Goal: Task Accomplishment & Management: Use online tool/utility

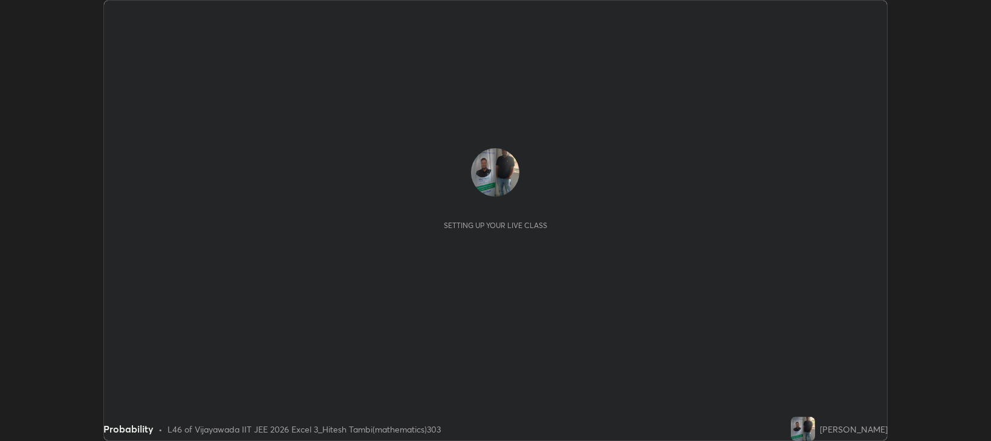
scroll to position [441, 991]
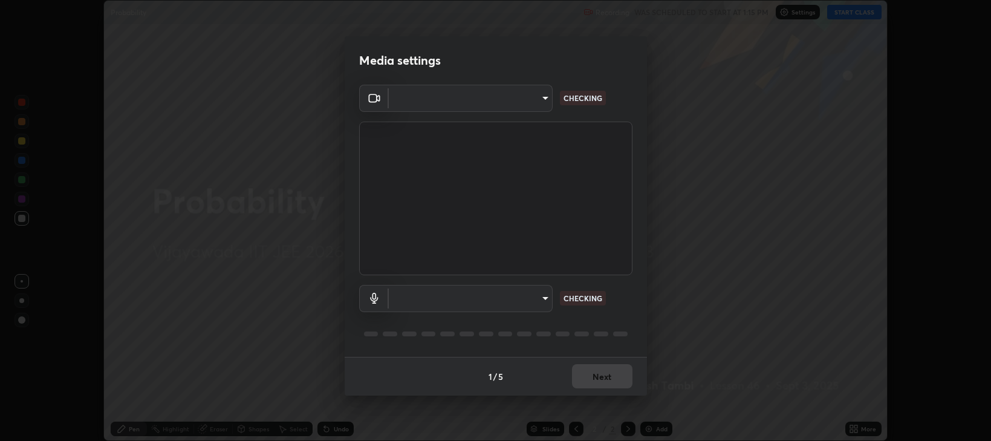
type input "ca674678ebb406e67751d721d3ced1bf419754e1c6ec9b592591573241d7b77e"
click at [506, 301] on body "Erase all Probability Recording WAS SCHEDULED TO START AT 1:15 PM Settings STAR…" at bounding box center [495, 220] width 991 height 441
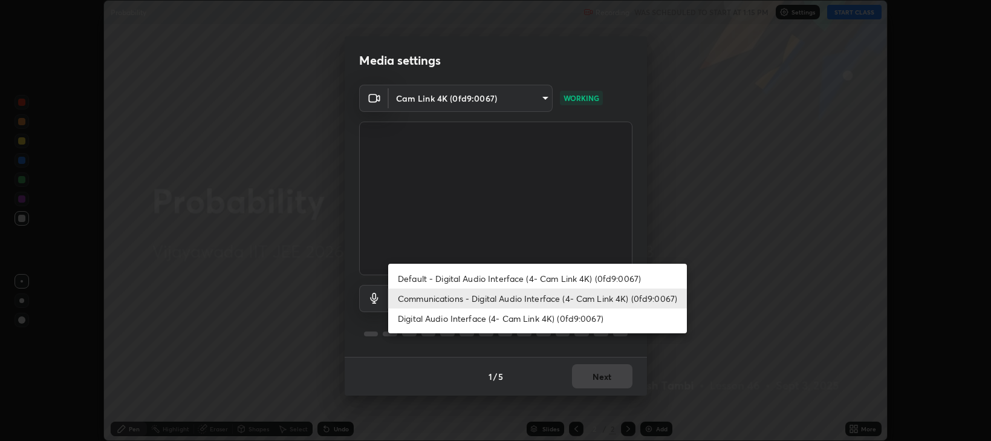
click at [490, 280] on li "Default - Digital Audio Interface (4- Cam Link 4K) (0fd9:0067)" at bounding box center [537, 278] width 299 height 20
type input "default"
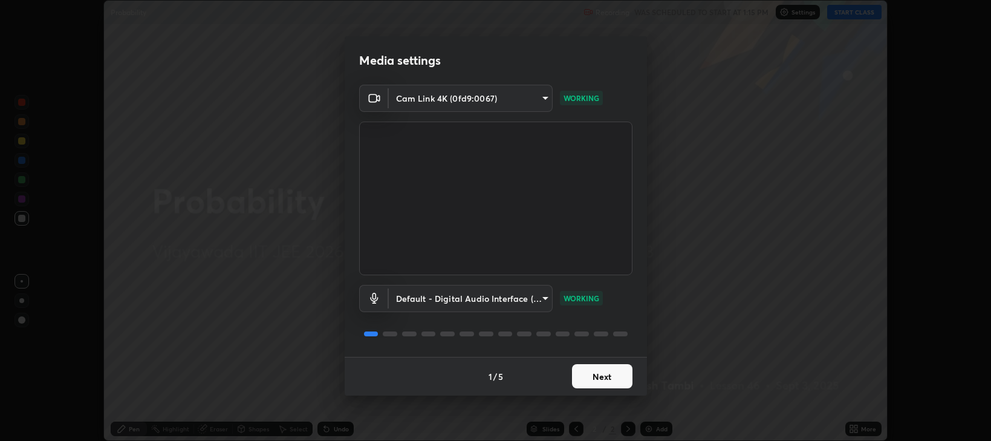
click at [602, 377] on button "Next" at bounding box center [602, 376] width 60 height 24
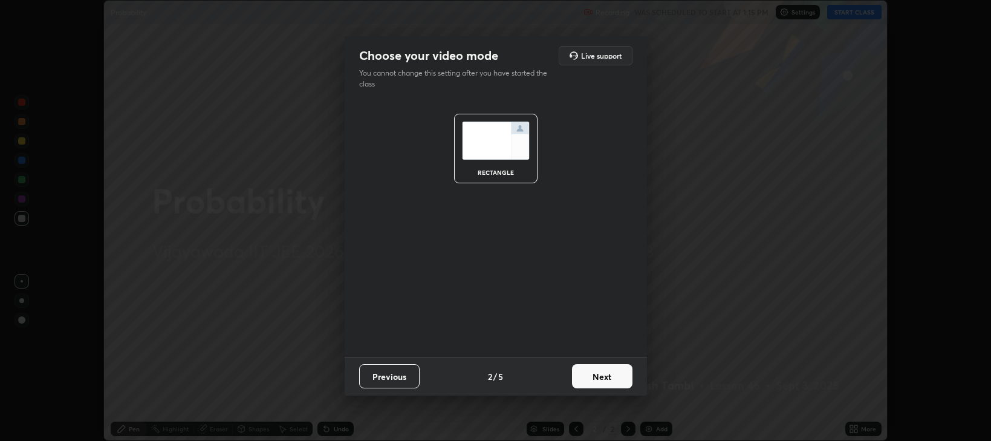
click at [605, 384] on button "Next" at bounding box center [602, 376] width 60 height 24
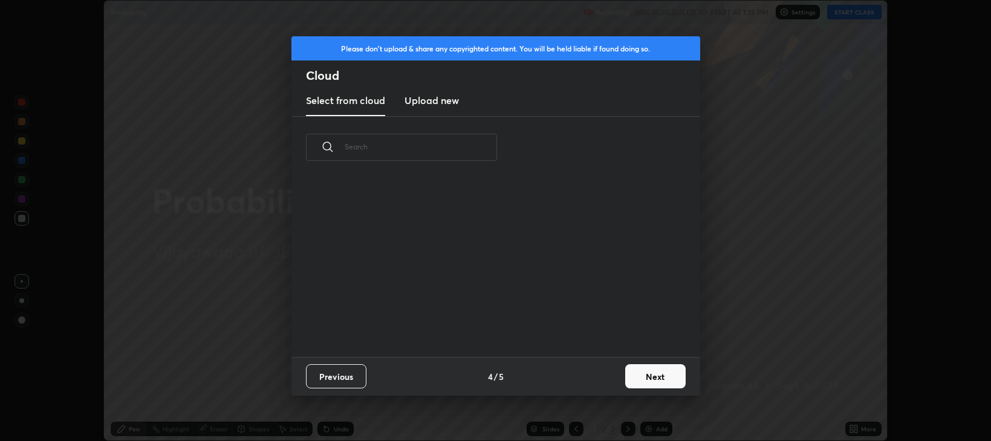
click at [610, 385] on div "Previous 4 / 5 Next" at bounding box center [495, 376] width 409 height 39
click at [657, 381] on button "Next" at bounding box center [655, 376] width 60 height 24
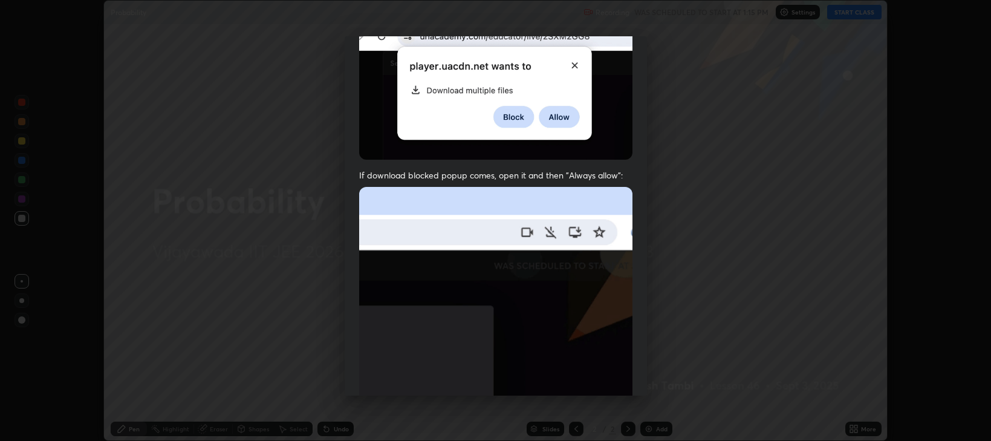
scroll to position [200, 0]
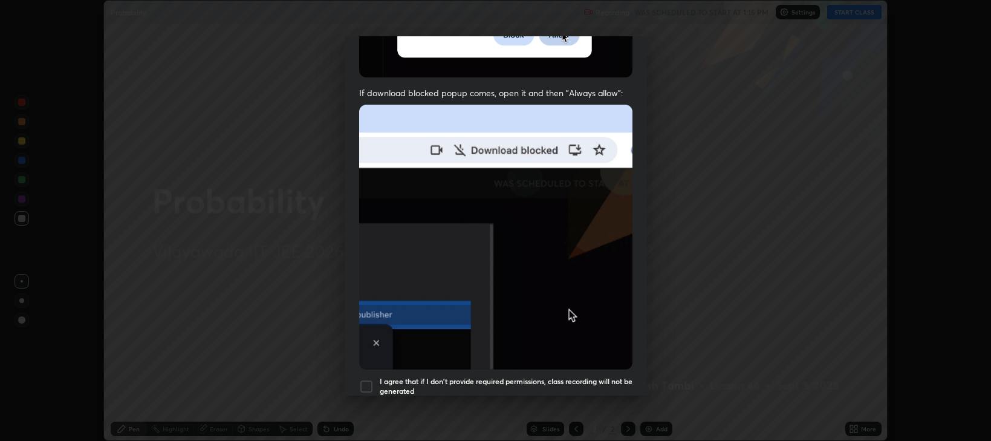
click at [362, 415] on button "Previous" at bounding box center [389, 427] width 60 height 24
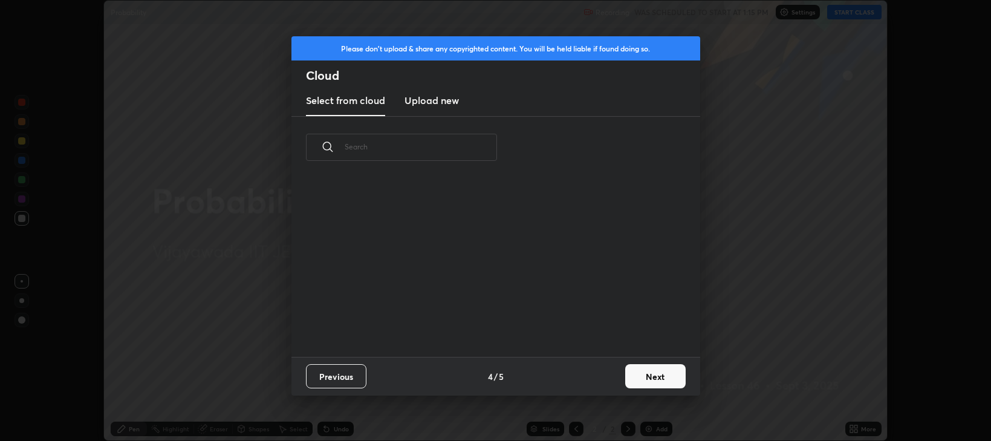
scroll to position [178, 388]
click at [655, 374] on button "Next" at bounding box center [655, 376] width 60 height 24
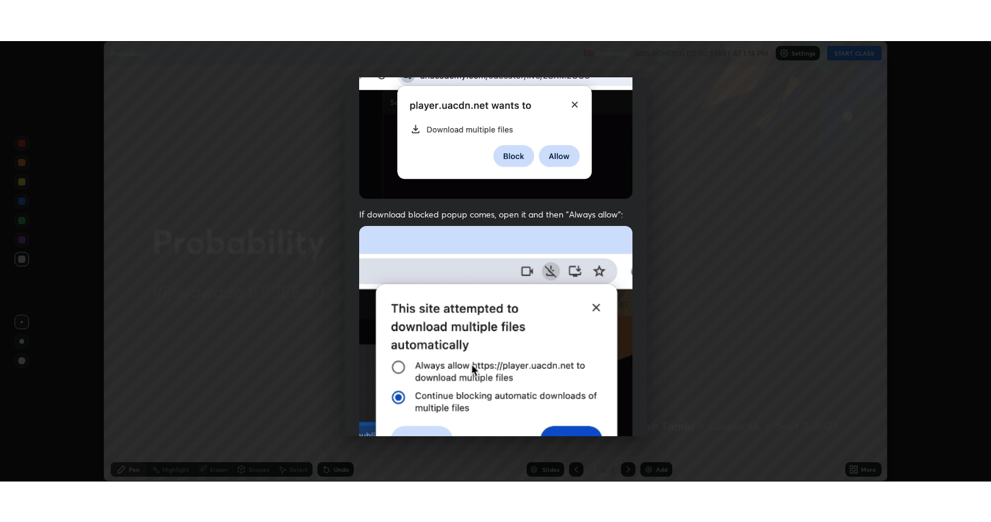
scroll to position [245, 0]
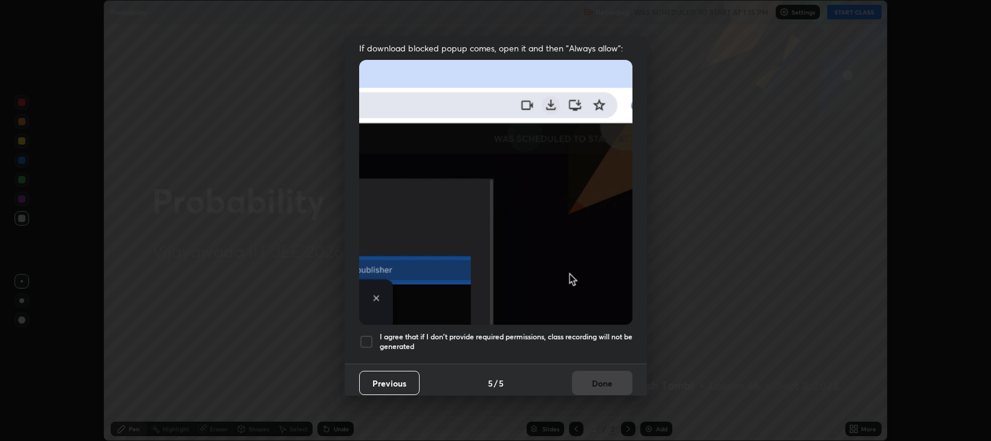
click at [368, 334] on div at bounding box center [366, 341] width 15 height 15
click at [594, 381] on button "Done" at bounding box center [602, 383] width 60 height 24
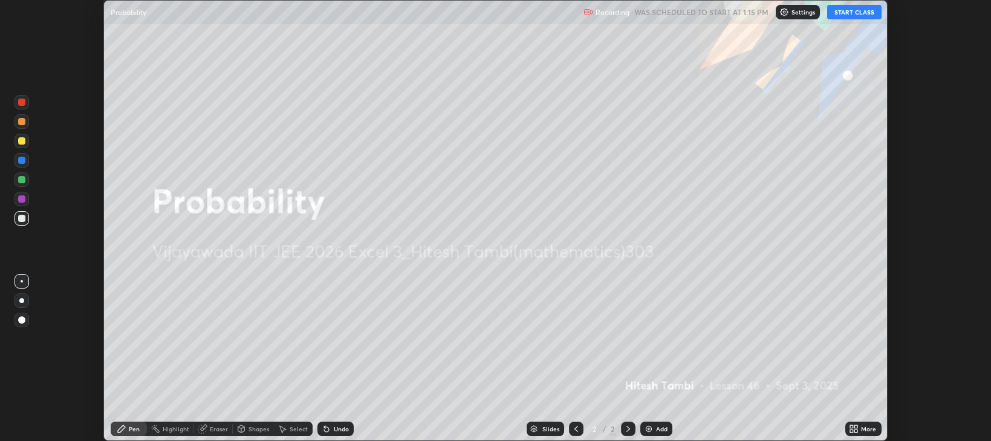
click at [844, 12] on button "START CLASS" at bounding box center [854, 12] width 54 height 15
click at [666, 435] on div "Add" at bounding box center [656, 428] width 32 height 15
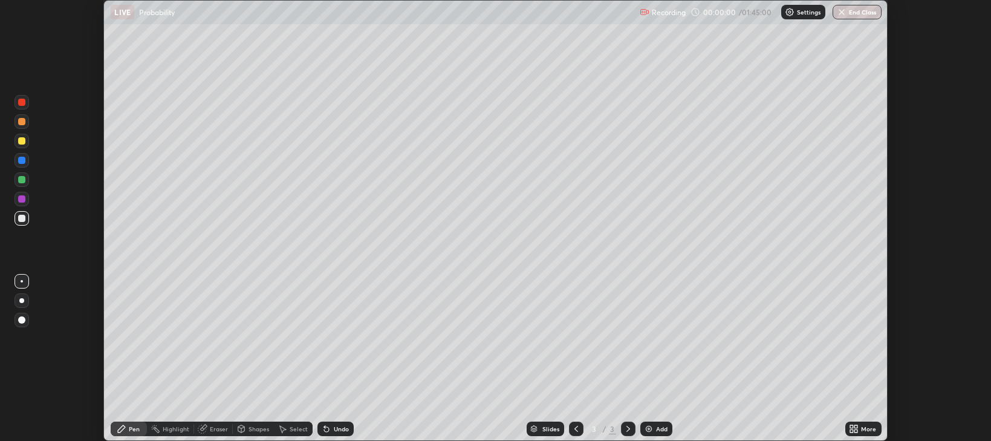
click at [867, 429] on div "More" at bounding box center [868, 429] width 15 height 6
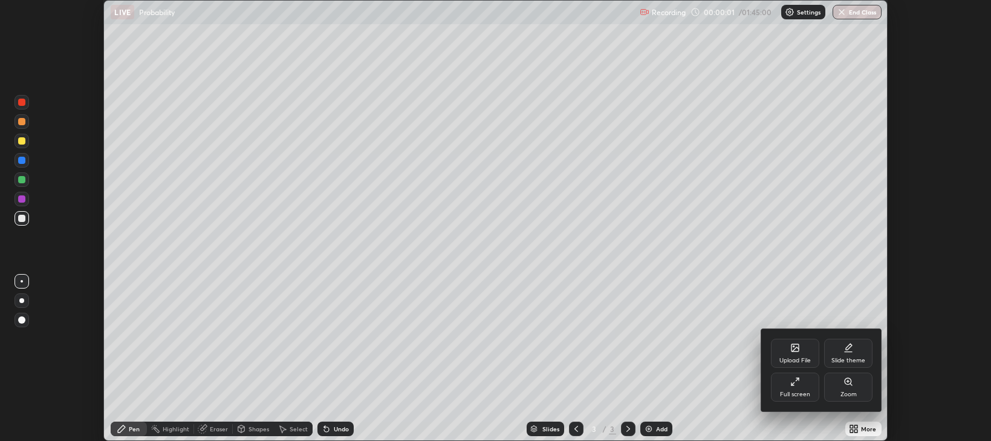
click at [786, 382] on div "Full screen" at bounding box center [795, 386] width 48 height 29
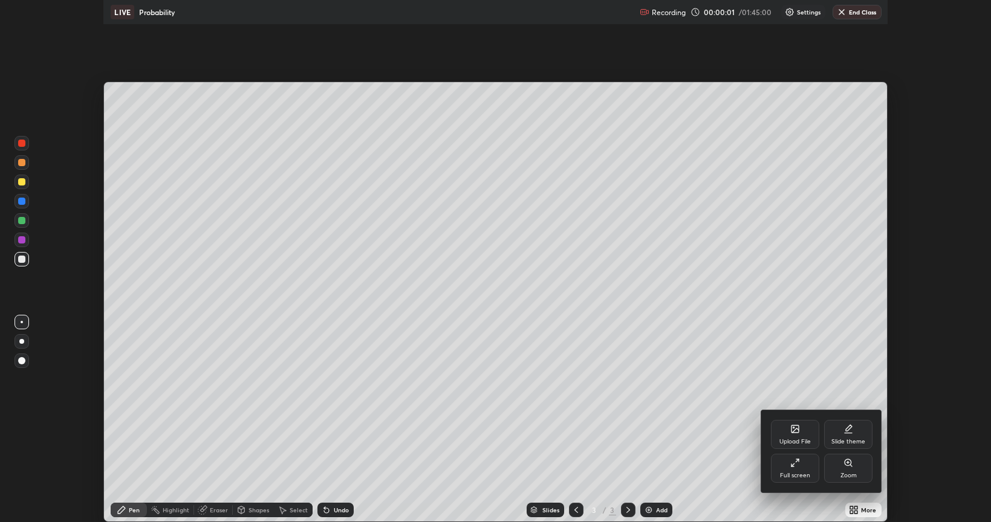
scroll to position [522, 991]
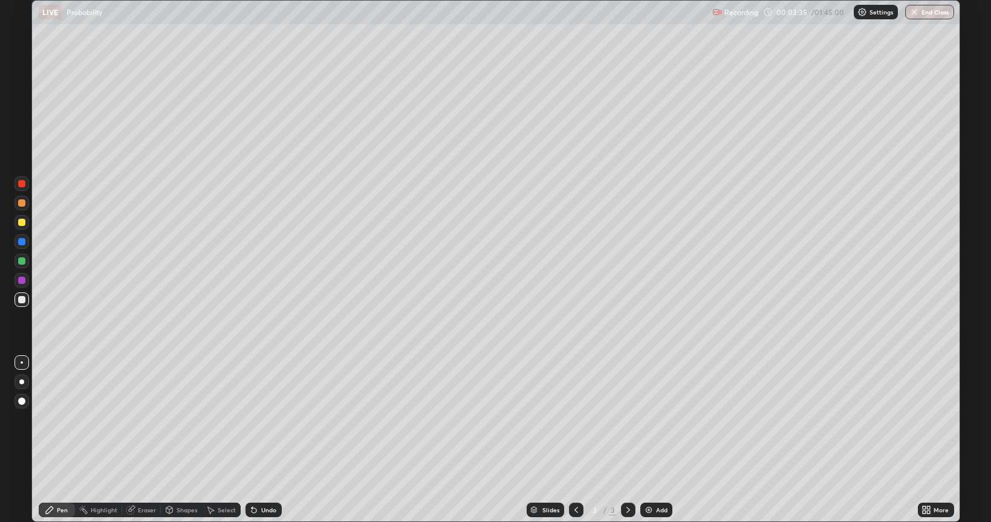
click at [28, 208] on div at bounding box center [22, 203] width 15 height 15
click at [23, 301] on div at bounding box center [21, 299] width 7 height 7
click at [22, 223] on div at bounding box center [21, 222] width 7 height 7
click at [26, 299] on div at bounding box center [22, 300] width 15 height 15
click at [258, 440] on div "Undo" at bounding box center [264, 510] width 36 height 15
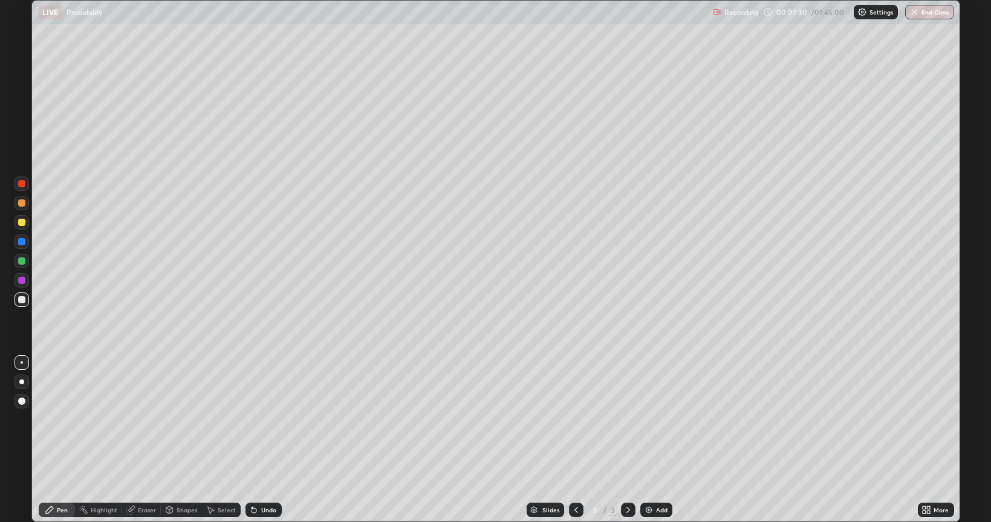
click at [266, 440] on div "Undo" at bounding box center [268, 510] width 15 height 6
click at [269, 440] on div "Undo" at bounding box center [264, 510] width 36 height 15
click at [265, 440] on div "Undo" at bounding box center [264, 510] width 36 height 15
click at [266, 440] on div "Undo" at bounding box center [268, 510] width 15 height 6
click at [268, 440] on div "Undo" at bounding box center [264, 510] width 36 height 15
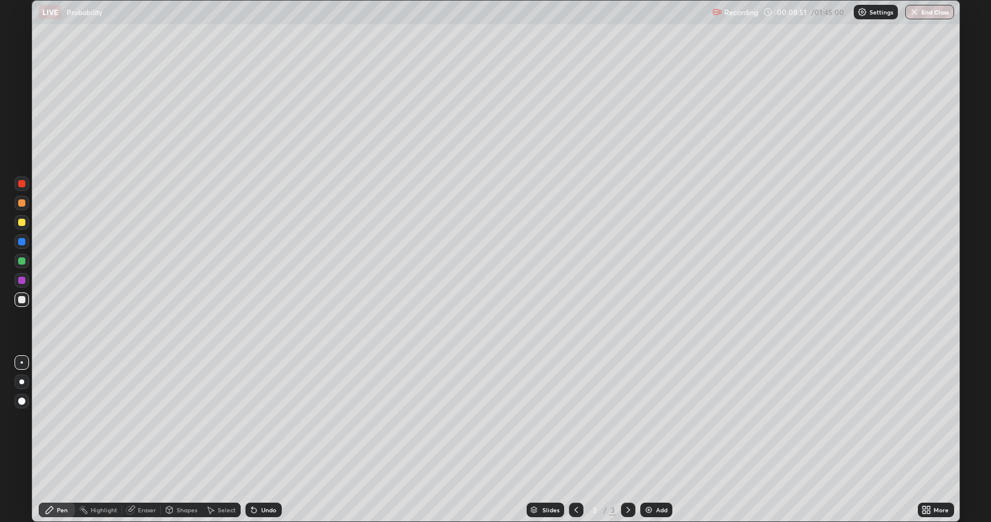
click at [139, 440] on div "Eraser" at bounding box center [141, 510] width 39 height 15
click at [23, 440] on icon at bounding box center [22, 469] width 10 height 10
click at [59, 440] on div "Pen" at bounding box center [62, 510] width 11 height 6
click at [25, 220] on div at bounding box center [21, 222] width 7 height 7
click at [189, 440] on div "Shapes" at bounding box center [187, 510] width 21 height 6
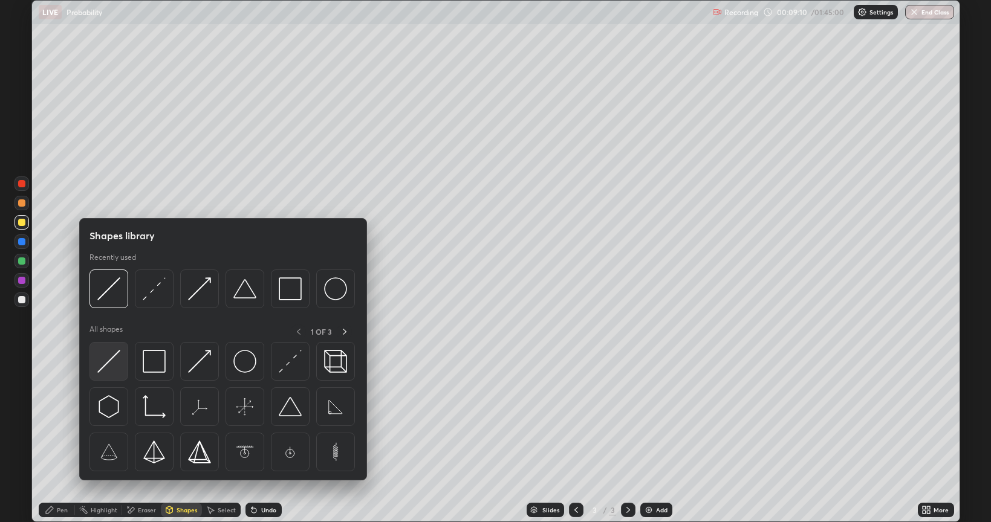
click at [121, 367] on div at bounding box center [108, 361] width 39 height 39
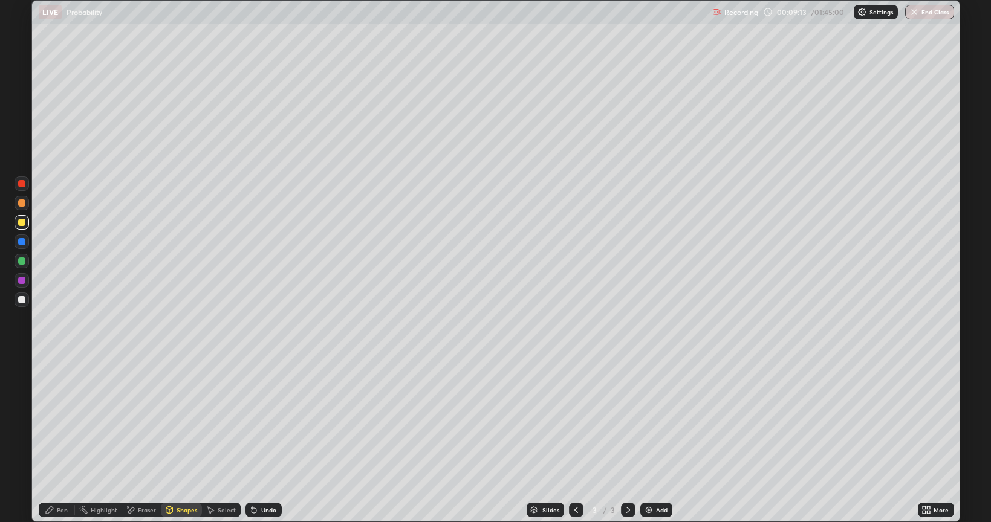
click at [48, 440] on icon at bounding box center [49, 510] width 7 height 7
click at [21, 301] on div at bounding box center [21, 299] width 7 height 7
click at [270, 440] on div "Undo" at bounding box center [264, 510] width 36 height 15
click at [258, 440] on div "Undo" at bounding box center [264, 510] width 36 height 15
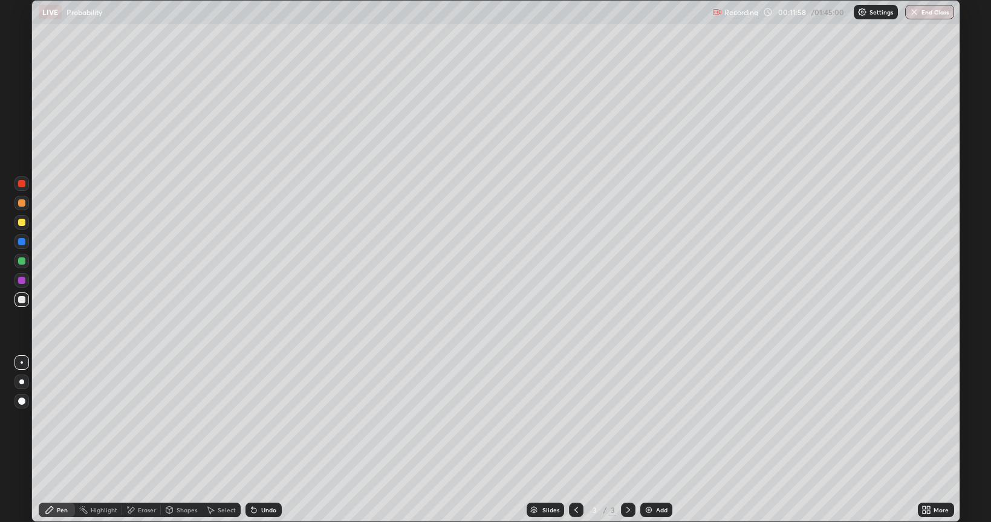
click at [268, 440] on div "Undo" at bounding box center [268, 510] width 15 height 6
click at [263, 440] on div "Undo" at bounding box center [264, 510] width 36 height 15
click at [273, 440] on div "Undo" at bounding box center [268, 510] width 15 height 6
click at [268, 440] on div "Undo" at bounding box center [264, 510] width 36 height 15
click at [264, 440] on div "Undo" at bounding box center [268, 510] width 15 height 6
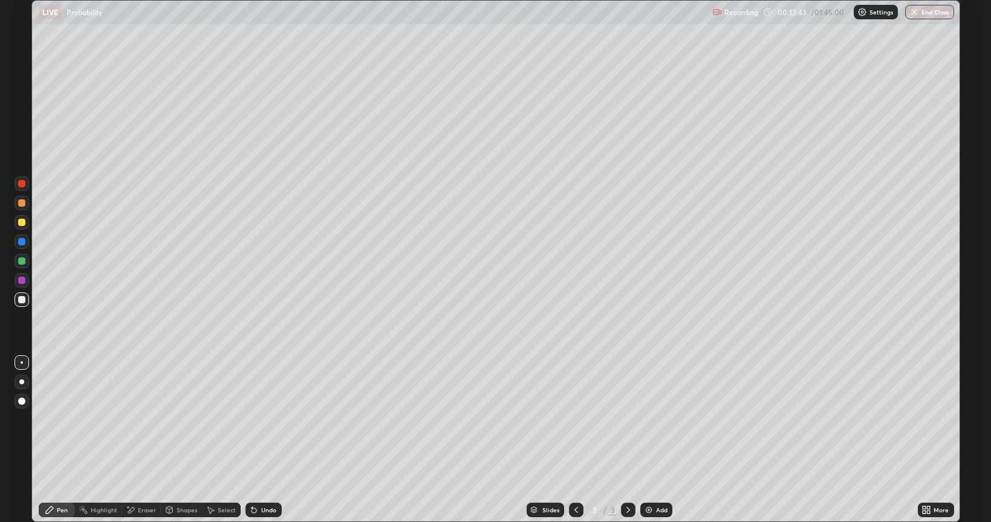
click at [267, 440] on div "Undo" at bounding box center [268, 510] width 15 height 6
click at [651, 440] on img at bounding box center [649, 511] width 10 height 10
click at [22, 220] on div at bounding box center [21, 222] width 7 height 7
click at [19, 305] on div at bounding box center [22, 300] width 15 height 15
click at [23, 227] on div at bounding box center [22, 222] width 15 height 15
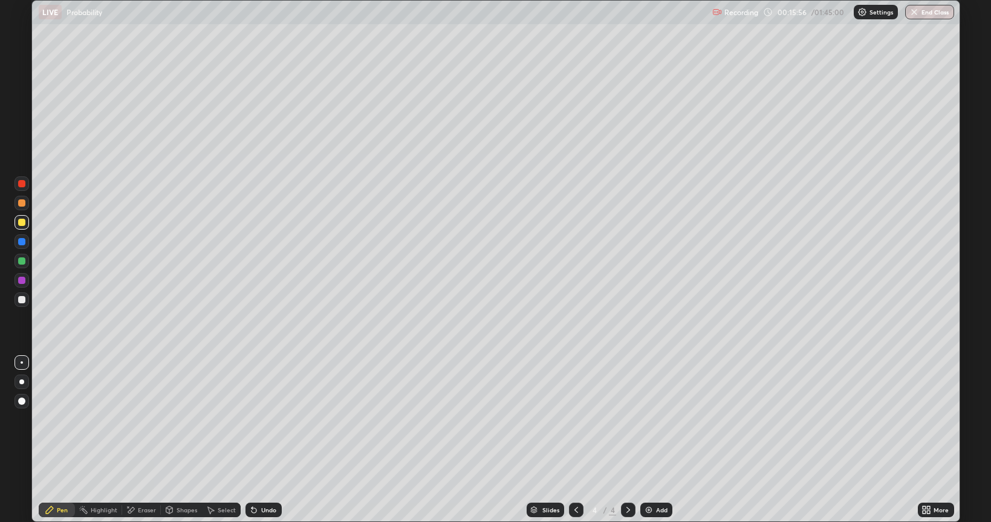
click at [23, 299] on div at bounding box center [21, 299] width 7 height 7
click at [139, 440] on div "Eraser" at bounding box center [147, 510] width 18 height 6
click at [61, 440] on div "Pen" at bounding box center [57, 510] width 36 height 15
click at [184, 440] on div "Shapes" at bounding box center [181, 510] width 41 height 15
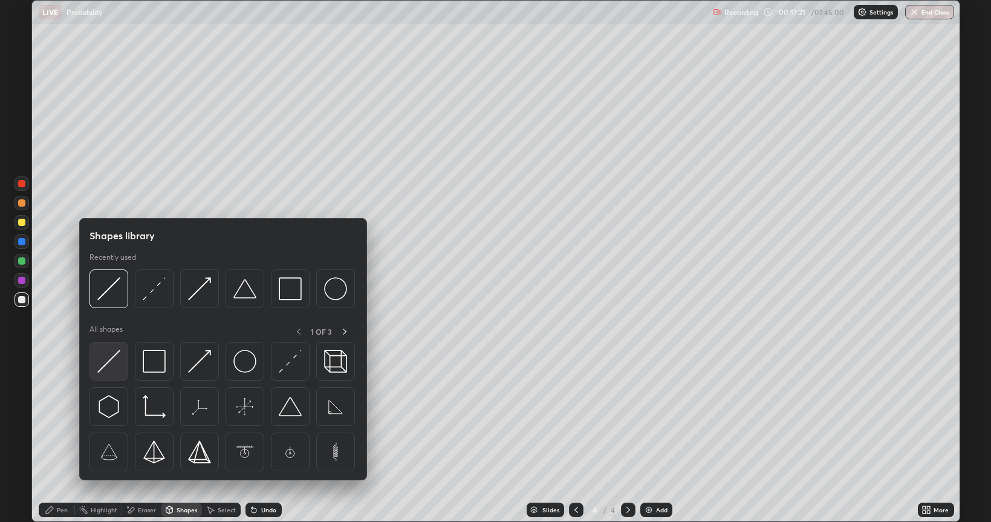
click at [113, 363] on img at bounding box center [108, 361] width 23 height 23
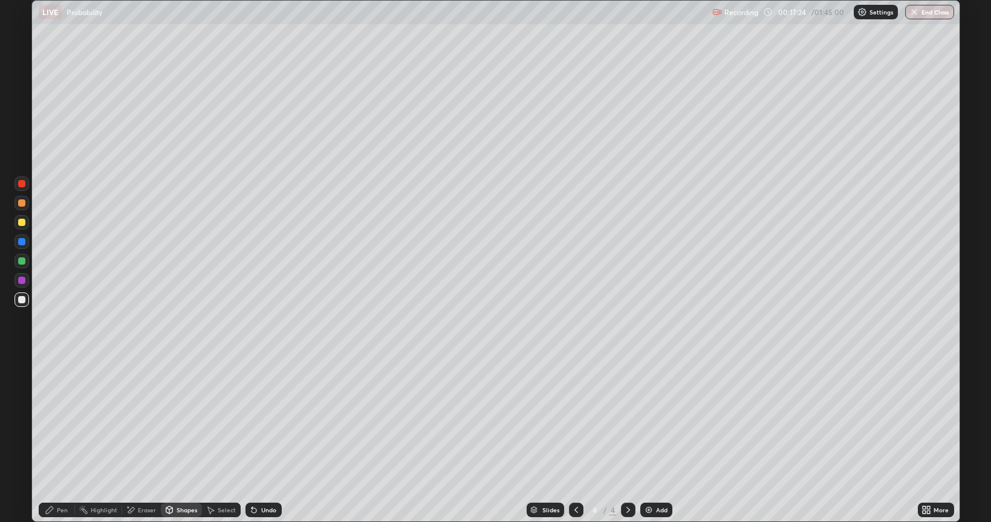
click at [55, 440] on div "Pen" at bounding box center [57, 510] width 36 height 15
click at [19, 220] on div at bounding box center [21, 222] width 7 height 7
click at [22, 300] on div at bounding box center [21, 299] width 7 height 7
click at [265, 440] on div "Undo" at bounding box center [268, 510] width 15 height 6
click at [259, 440] on div "Undo" at bounding box center [264, 510] width 36 height 15
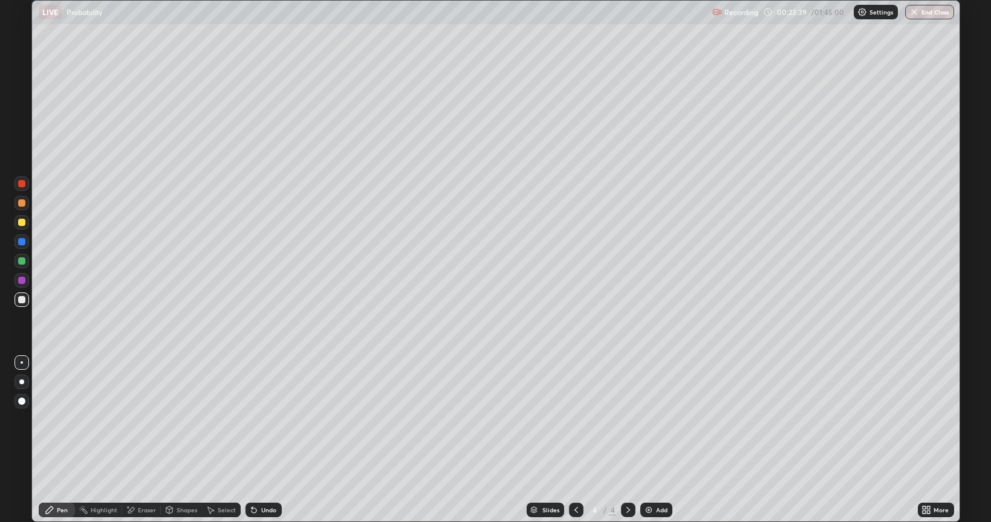
click at [258, 440] on div "Undo" at bounding box center [264, 510] width 36 height 15
click at [261, 440] on div "Undo" at bounding box center [268, 510] width 15 height 6
click at [27, 221] on div at bounding box center [22, 222] width 15 height 15
click at [653, 440] on div "Add" at bounding box center [656, 510] width 32 height 15
click at [26, 301] on div at bounding box center [22, 300] width 15 height 15
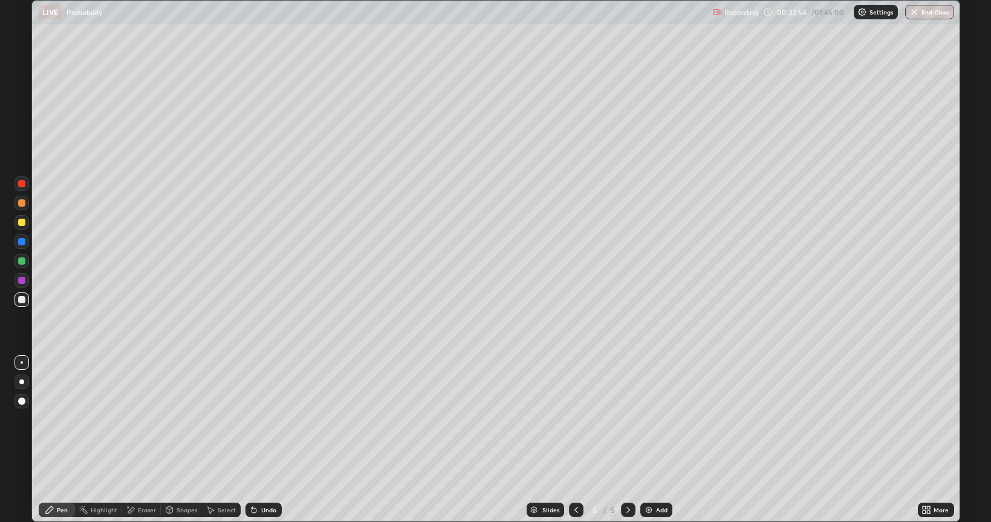
click at [150, 440] on div "Eraser" at bounding box center [147, 510] width 18 height 6
click at [64, 440] on div "Pen" at bounding box center [62, 510] width 11 height 6
click at [27, 221] on div at bounding box center [22, 222] width 15 height 15
click at [662, 440] on div "Add" at bounding box center [661, 510] width 11 height 6
click at [262, 440] on div "Undo" at bounding box center [264, 510] width 36 height 15
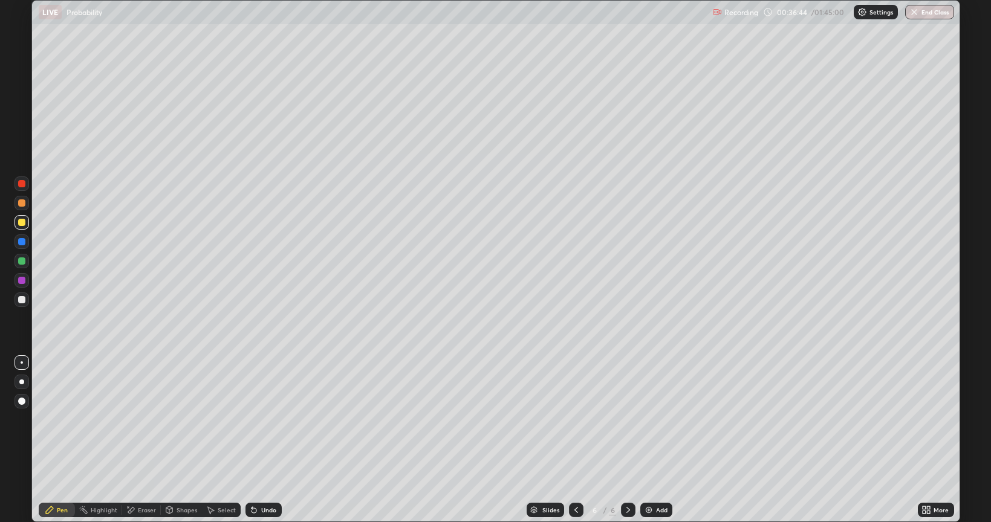
click at [264, 440] on div "Undo" at bounding box center [264, 510] width 36 height 15
click at [274, 440] on div "Undo" at bounding box center [264, 510] width 36 height 15
click at [26, 305] on div at bounding box center [22, 300] width 15 height 15
click at [150, 440] on div "Eraser" at bounding box center [141, 510] width 39 height 15
click at [60, 440] on div "Pen" at bounding box center [62, 510] width 11 height 6
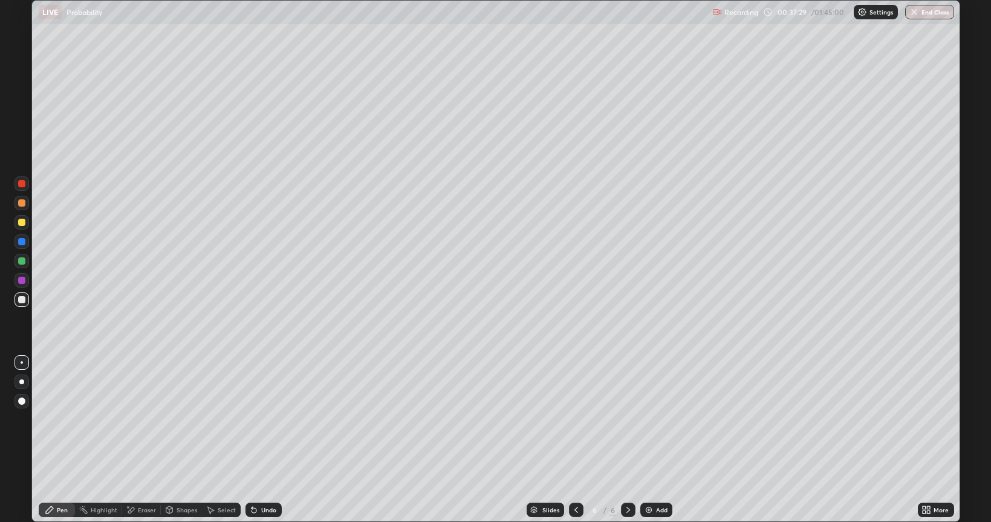
click at [261, 440] on div "Undo" at bounding box center [268, 510] width 15 height 6
click at [264, 440] on div "Undo" at bounding box center [268, 510] width 15 height 6
click at [262, 440] on div "Undo" at bounding box center [264, 510] width 36 height 15
click at [264, 440] on div "Undo" at bounding box center [264, 510] width 36 height 15
click at [260, 440] on div "Undo" at bounding box center [264, 510] width 36 height 15
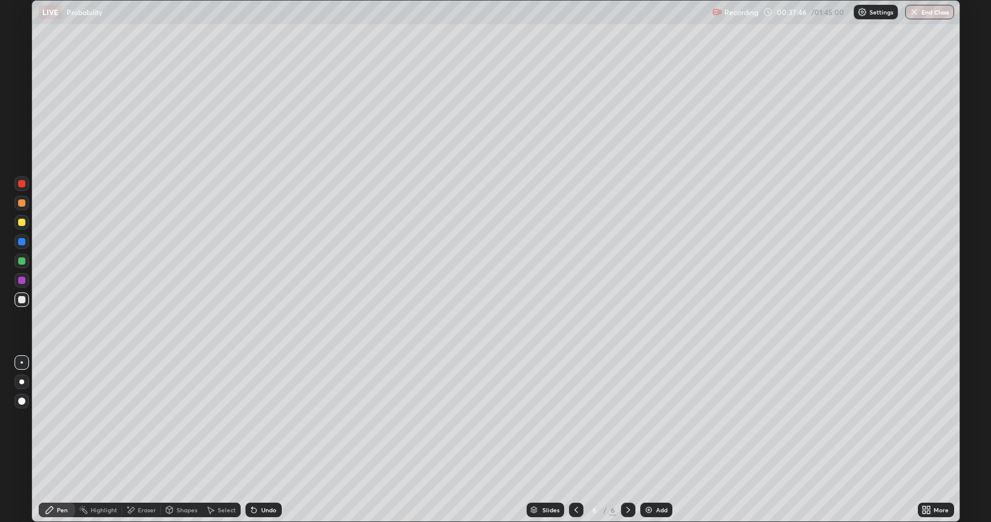
click at [263, 440] on div "Undo" at bounding box center [268, 510] width 15 height 6
click at [666, 440] on div "Add" at bounding box center [656, 510] width 32 height 15
click at [28, 223] on div at bounding box center [22, 222] width 15 height 15
click at [575, 440] on icon at bounding box center [576, 511] width 10 height 10
click at [628, 440] on icon at bounding box center [628, 511] width 10 height 10
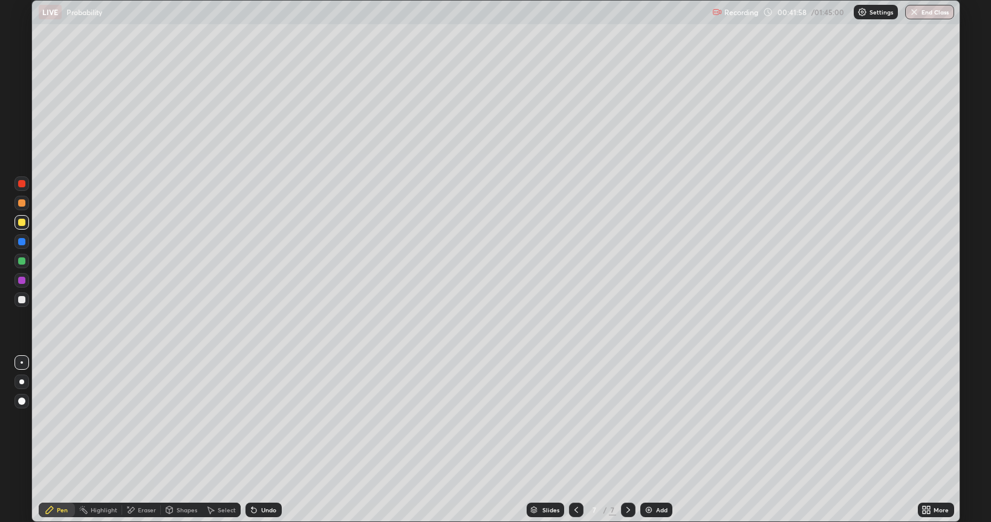
click at [15, 301] on div at bounding box center [22, 300] width 15 height 15
click at [270, 440] on div "Undo" at bounding box center [264, 510] width 36 height 15
click at [271, 440] on div "Undo" at bounding box center [264, 510] width 36 height 15
click at [273, 440] on div "Undo" at bounding box center [264, 510] width 36 height 15
click at [275, 440] on div "Undo" at bounding box center [264, 510] width 36 height 15
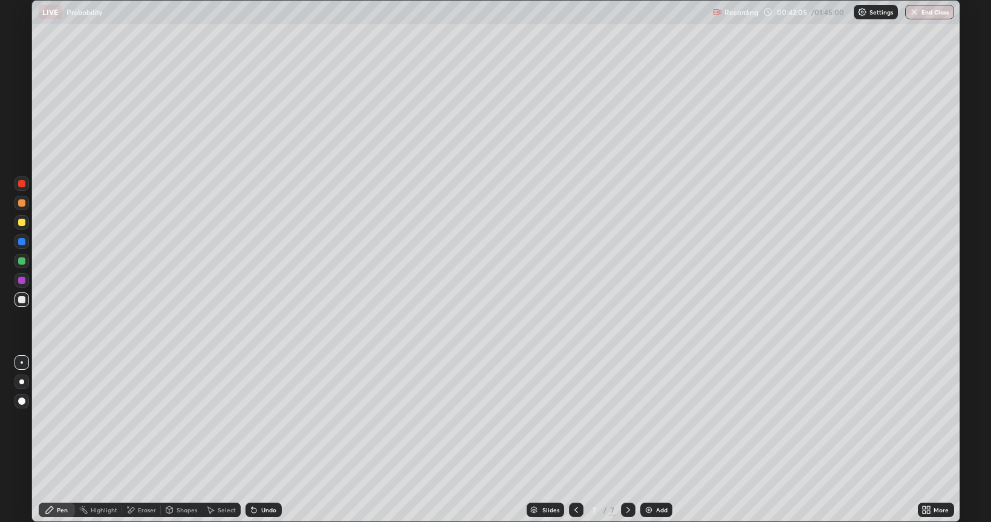
click at [276, 440] on div "Undo" at bounding box center [264, 510] width 36 height 15
click at [271, 440] on div "Undo" at bounding box center [264, 510] width 36 height 15
click at [267, 440] on div "Undo" at bounding box center [268, 510] width 15 height 6
click at [265, 440] on div "Undo" at bounding box center [268, 510] width 15 height 6
click at [268, 440] on div "Undo" at bounding box center [264, 510] width 36 height 15
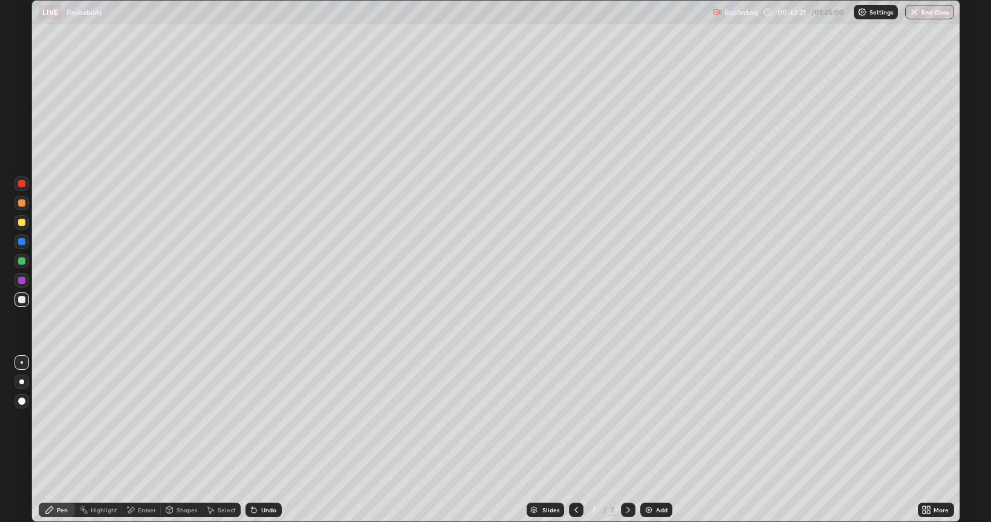
click at [265, 440] on div "Undo" at bounding box center [261, 510] width 41 height 24
click at [22, 221] on div at bounding box center [21, 222] width 7 height 7
click at [26, 301] on div at bounding box center [22, 300] width 15 height 15
click at [264, 440] on div "Undo" at bounding box center [268, 510] width 15 height 6
click at [273, 440] on div "Undo" at bounding box center [268, 510] width 15 height 6
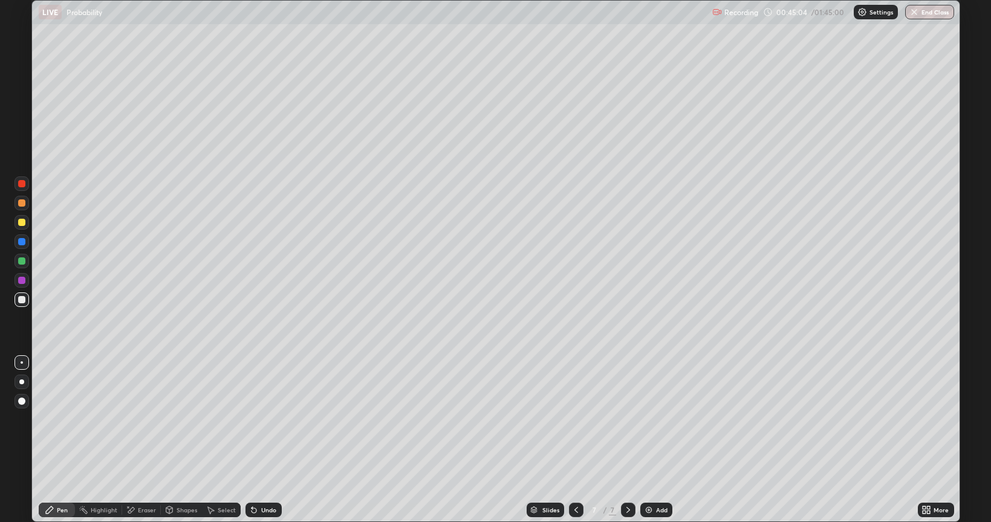
click at [190, 440] on div "Shapes" at bounding box center [187, 510] width 21 height 6
click at [145, 440] on div "Eraser" at bounding box center [147, 510] width 18 height 6
click at [57, 440] on div "Pen" at bounding box center [62, 510] width 11 height 6
click at [23, 224] on div at bounding box center [21, 222] width 7 height 7
click at [651, 440] on img at bounding box center [649, 511] width 10 height 10
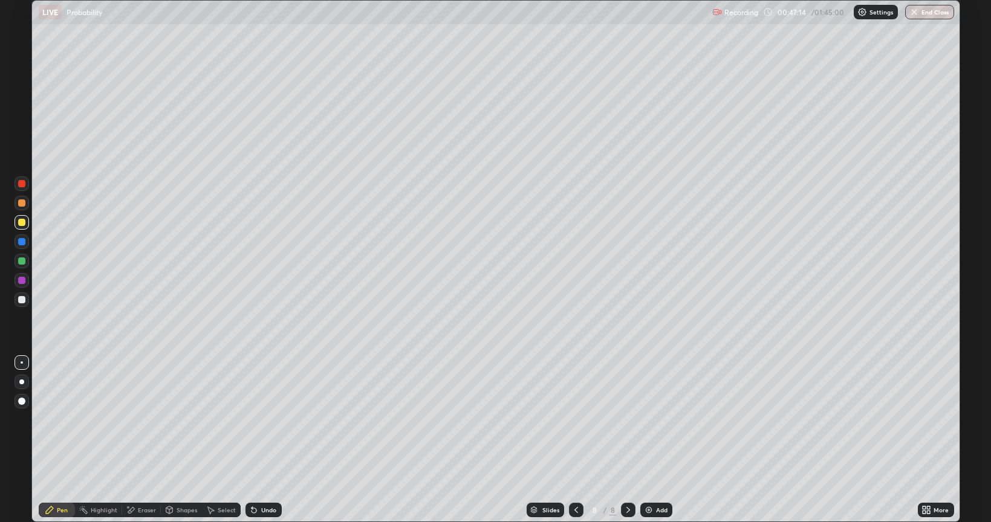
click at [27, 300] on div at bounding box center [22, 300] width 15 height 15
click at [258, 440] on div "Undo" at bounding box center [264, 510] width 36 height 15
click at [264, 440] on div "Undo" at bounding box center [268, 510] width 15 height 6
click at [267, 440] on div "Undo" at bounding box center [268, 510] width 15 height 6
click at [261, 440] on div "Undo" at bounding box center [268, 510] width 15 height 6
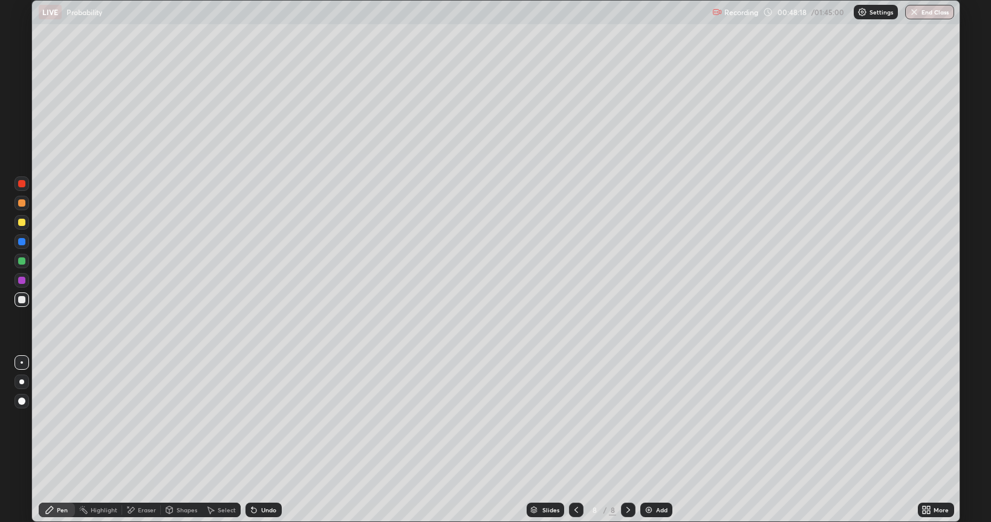
click at [261, 440] on div "Undo" at bounding box center [264, 510] width 36 height 15
click at [260, 440] on div "Undo" at bounding box center [264, 510] width 36 height 15
click at [268, 440] on div "Undo" at bounding box center [268, 510] width 15 height 6
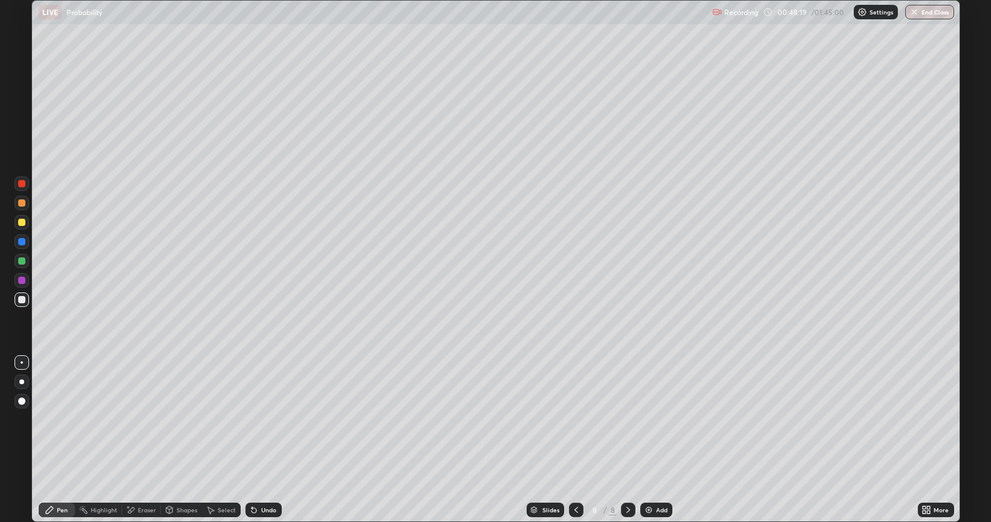
click at [265, 440] on div "Undo" at bounding box center [264, 510] width 36 height 15
click at [266, 440] on div "Undo" at bounding box center [264, 510] width 36 height 15
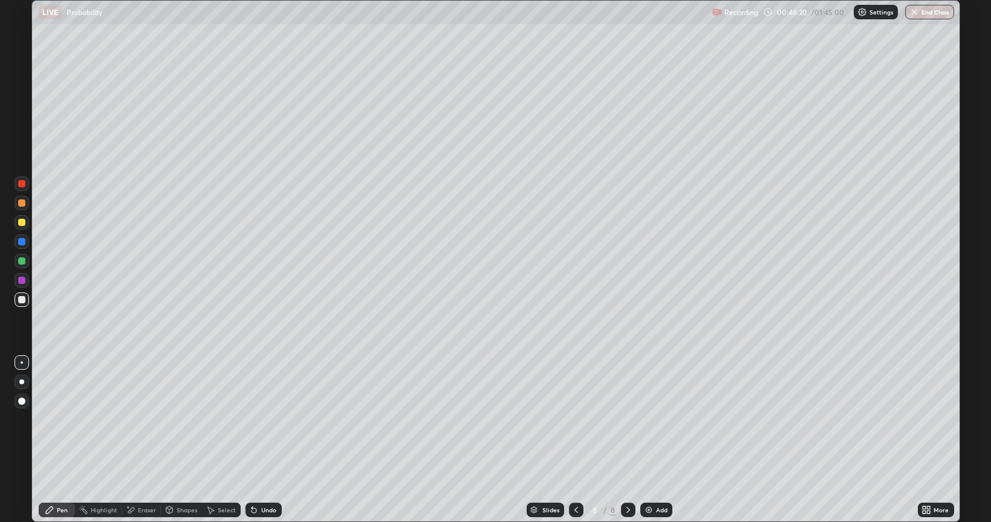
click at [268, 440] on div "Undo" at bounding box center [264, 510] width 36 height 15
click at [275, 440] on div "Undo" at bounding box center [268, 510] width 15 height 6
click at [269, 440] on div "Undo" at bounding box center [268, 510] width 15 height 6
click at [267, 440] on div "Undo" at bounding box center [264, 510] width 36 height 15
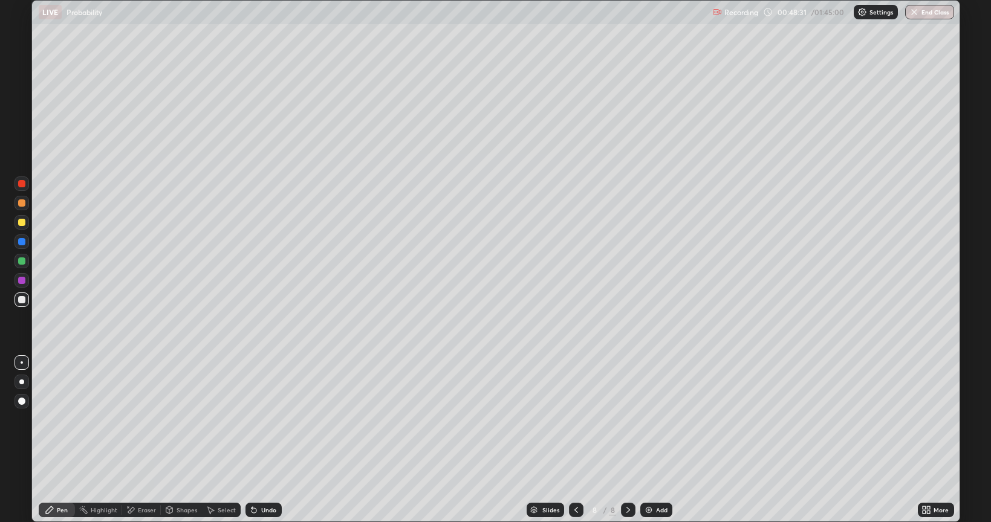
click at [265, 440] on div "Undo" at bounding box center [268, 510] width 15 height 6
click at [272, 440] on div "Undo" at bounding box center [268, 510] width 15 height 6
click at [267, 440] on div "Undo" at bounding box center [268, 510] width 15 height 6
click at [23, 302] on div at bounding box center [21, 299] width 7 height 7
click at [261, 440] on div "Undo" at bounding box center [268, 510] width 15 height 6
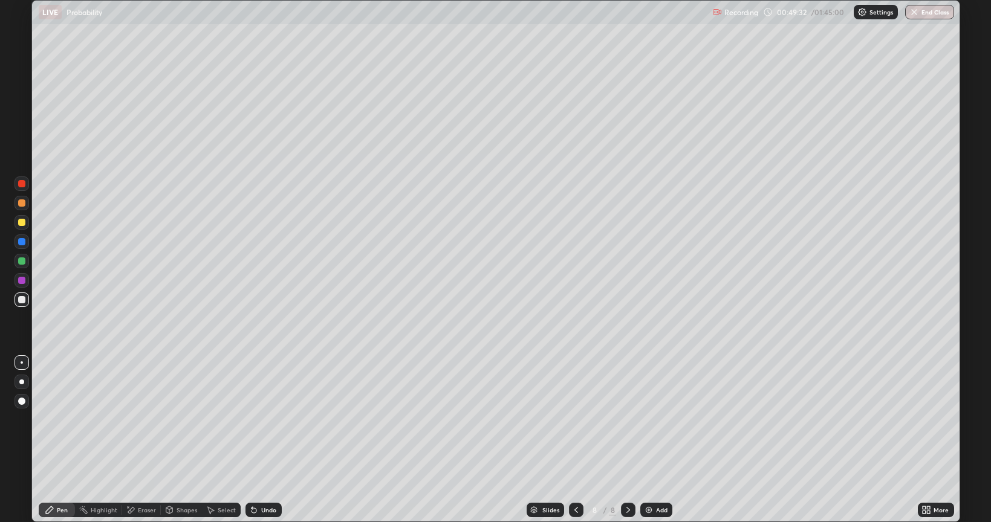
click at [27, 300] on div at bounding box center [22, 300] width 15 height 15
click at [22, 221] on div at bounding box center [21, 222] width 7 height 7
click at [22, 300] on div at bounding box center [21, 299] width 7 height 7
click at [571, 440] on icon at bounding box center [576, 511] width 10 height 10
click at [630, 440] on icon at bounding box center [628, 511] width 10 height 10
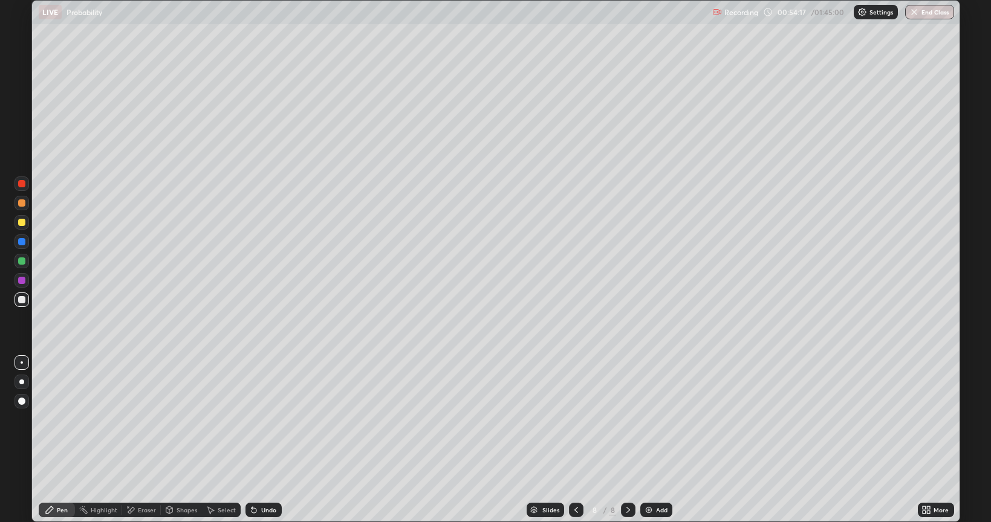
click at [656, 440] on div "Add" at bounding box center [661, 510] width 11 height 6
click at [23, 225] on div at bounding box center [21, 222] width 7 height 7
click at [23, 305] on div at bounding box center [22, 300] width 15 height 15
click at [22, 223] on div at bounding box center [21, 222] width 7 height 7
click at [138, 440] on div "Eraser" at bounding box center [147, 510] width 18 height 6
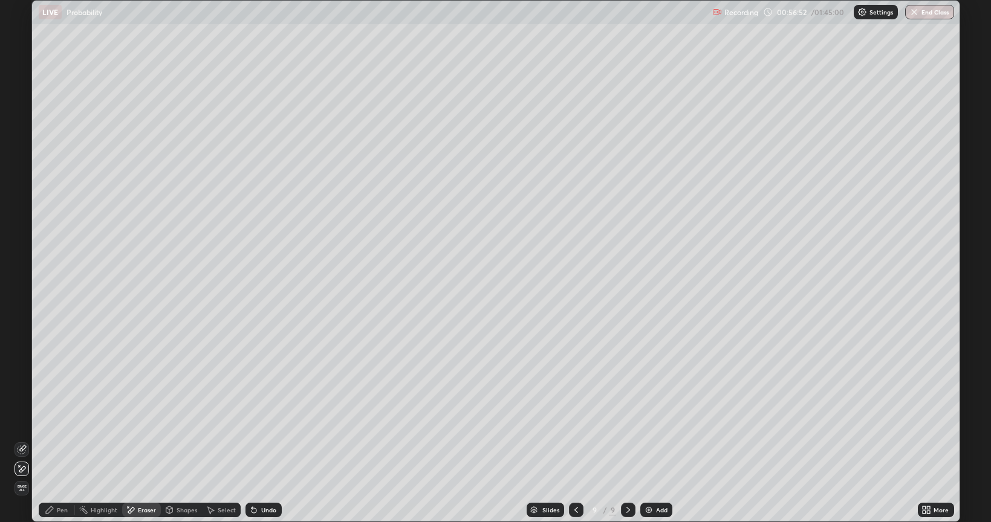
click at [58, 440] on div "Pen" at bounding box center [62, 510] width 11 height 6
click at [20, 301] on div at bounding box center [21, 299] width 7 height 7
click at [261, 440] on div "Undo" at bounding box center [268, 510] width 15 height 6
click at [576, 440] on div at bounding box center [576, 510] width 15 height 15
click at [622, 440] on div at bounding box center [628, 510] width 15 height 15
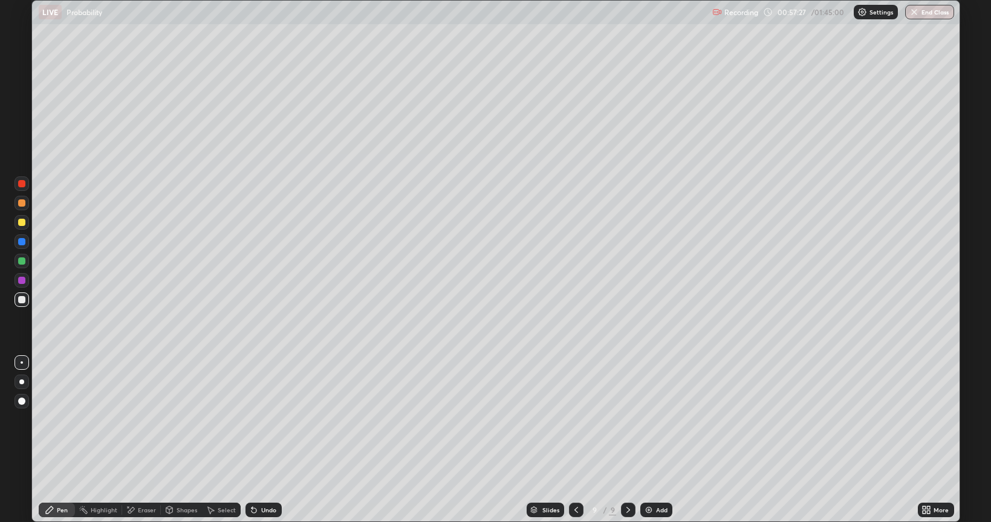
click at [259, 440] on div "Undo" at bounding box center [264, 510] width 36 height 15
click at [27, 221] on div at bounding box center [22, 222] width 15 height 15
click at [272, 440] on div "Undo" at bounding box center [268, 510] width 15 height 6
click at [273, 440] on div "Undo" at bounding box center [268, 510] width 15 height 6
click at [264, 440] on div "Undo" at bounding box center [268, 510] width 15 height 6
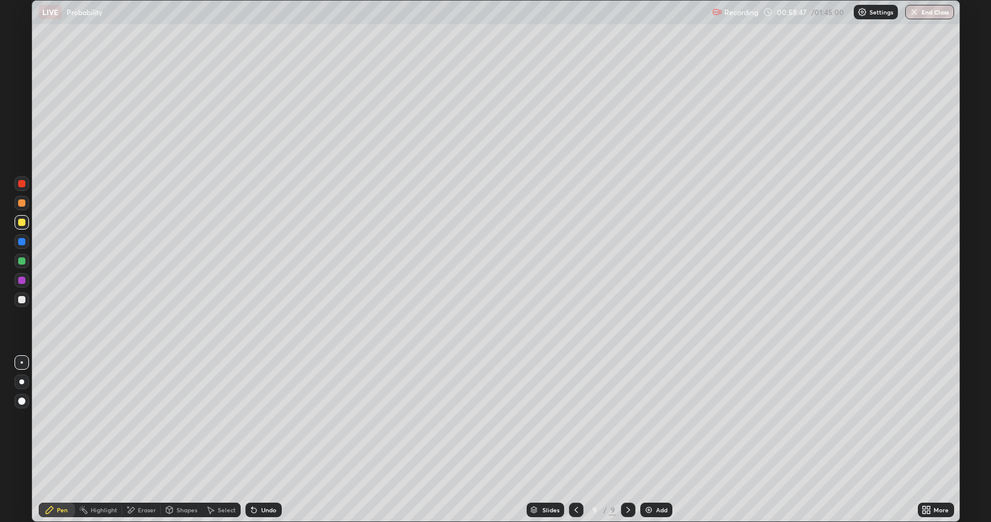
click at [264, 440] on div "Undo" at bounding box center [268, 510] width 15 height 6
click at [267, 440] on div "Undo" at bounding box center [268, 510] width 15 height 6
click at [271, 440] on div "Undo" at bounding box center [268, 510] width 15 height 6
click at [19, 260] on div at bounding box center [21, 261] width 7 height 7
click at [269, 440] on div "Undo" at bounding box center [268, 510] width 15 height 6
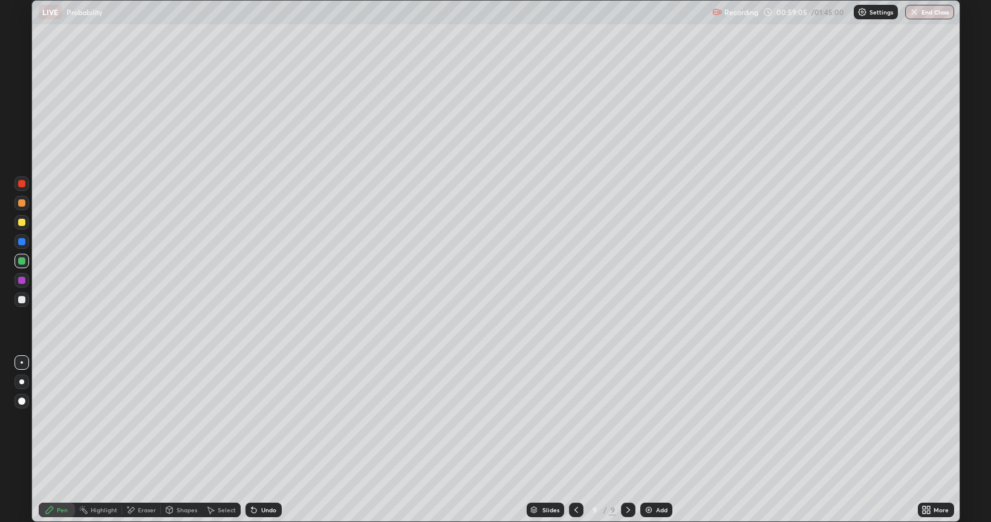
click at [273, 440] on div "Undo" at bounding box center [268, 510] width 15 height 6
click at [273, 440] on div "Undo" at bounding box center [264, 510] width 36 height 15
click at [22, 281] on div at bounding box center [21, 280] width 7 height 7
click at [153, 440] on div "Eraser" at bounding box center [141, 510] width 39 height 15
click at [42, 440] on div "Pen" at bounding box center [57, 510] width 36 height 15
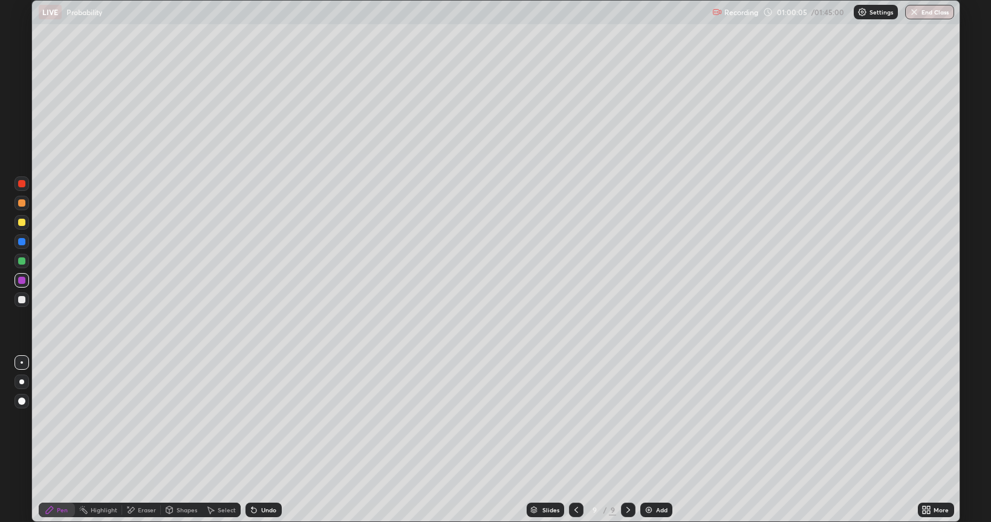
click at [265, 440] on div "Undo" at bounding box center [264, 510] width 36 height 15
click at [266, 440] on div "Undo" at bounding box center [268, 510] width 15 height 6
click at [262, 440] on div "Undo" at bounding box center [268, 510] width 15 height 6
click at [659, 440] on div "Add" at bounding box center [661, 510] width 11 height 6
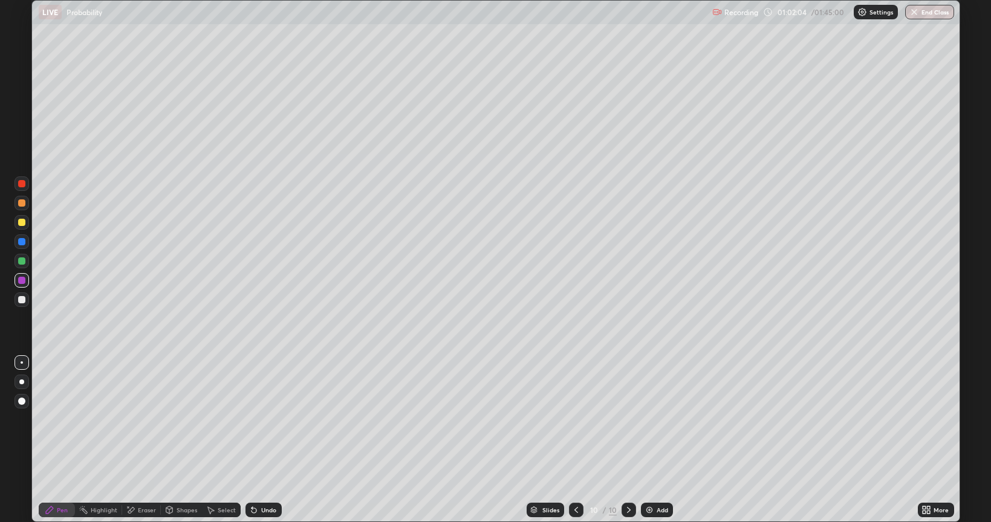
click at [574, 440] on div at bounding box center [576, 510] width 15 height 15
click at [628, 440] on icon at bounding box center [629, 511] width 10 height 10
click at [22, 229] on div at bounding box center [22, 222] width 15 height 15
click at [261, 440] on div "Undo" at bounding box center [268, 510] width 15 height 6
click at [265, 440] on div "Undo" at bounding box center [268, 510] width 15 height 6
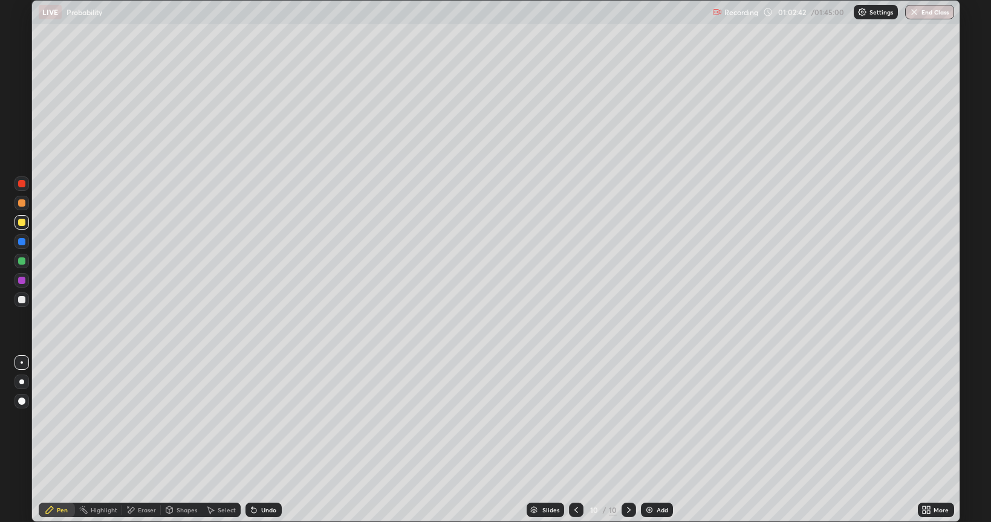
click at [22, 300] on div at bounding box center [21, 299] width 7 height 7
click at [265, 440] on div "Undo" at bounding box center [264, 510] width 36 height 15
click at [22, 223] on div at bounding box center [21, 222] width 7 height 7
click at [25, 304] on div at bounding box center [22, 300] width 15 height 15
click at [23, 223] on div at bounding box center [21, 222] width 7 height 7
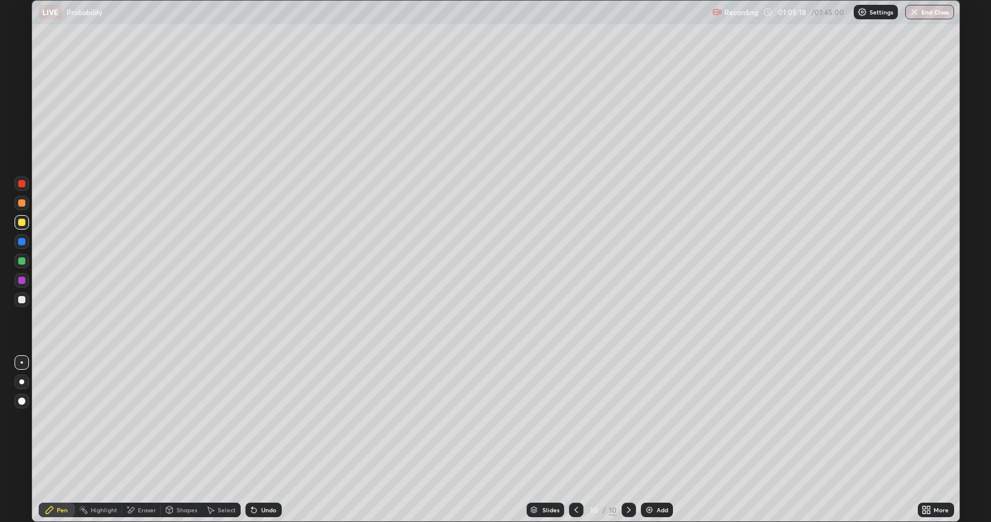
click at [576, 440] on icon at bounding box center [576, 511] width 10 height 10
click at [22, 242] on div at bounding box center [21, 241] width 7 height 7
click at [626, 440] on icon at bounding box center [629, 511] width 10 height 10
click at [22, 300] on div at bounding box center [21, 299] width 7 height 7
click at [574, 440] on icon at bounding box center [576, 511] width 10 height 10
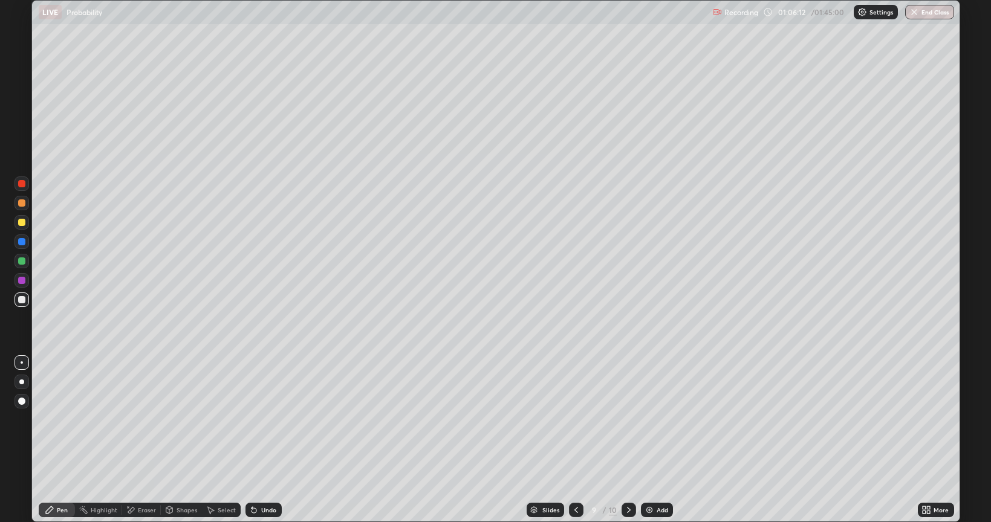
click at [633, 440] on div at bounding box center [629, 510] width 15 height 15
click at [662, 440] on div "Add" at bounding box center [662, 510] width 11 height 6
click at [268, 440] on div "Undo" at bounding box center [268, 510] width 15 height 6
click at [264, 440] on div "Undo" at bounding box center [268, 510] width 15 height 6
click at [262, 440] on div "Undo" at bounding box center [268, 510] width 15 height 6
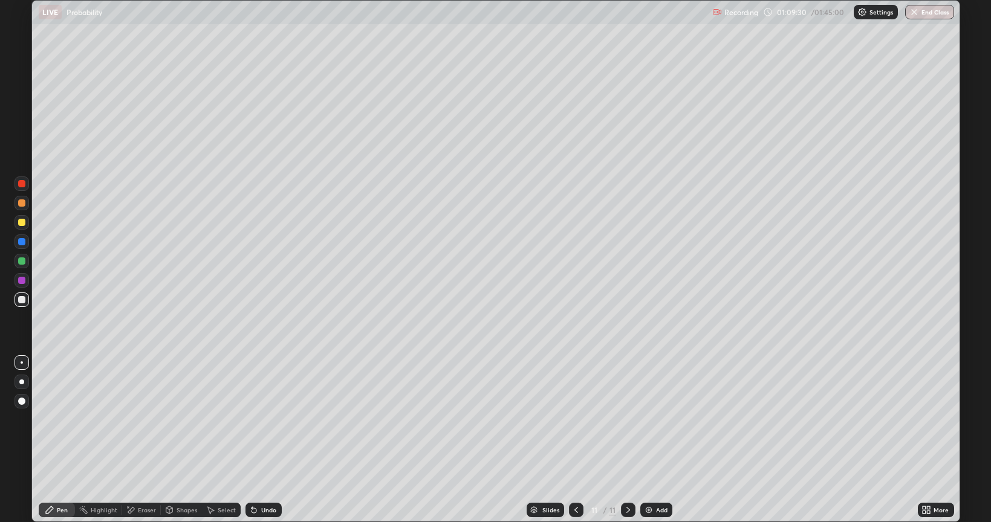
click at [263, 440] on div "Undo" at bounding box center [268, 510] width 15 height 6
click at [261, 440] on div "Undo" at bounding box center [268, 510] width 15 height 6
click at [130, 440] on icon at bounding box center [131, 510] width 7 height 6
click at [61, 440] on div "Pen" at bounding box center [62, 510] width 11 height 6
click at [19, 220] on div at bounding box center [21, 222] width 7 height 7
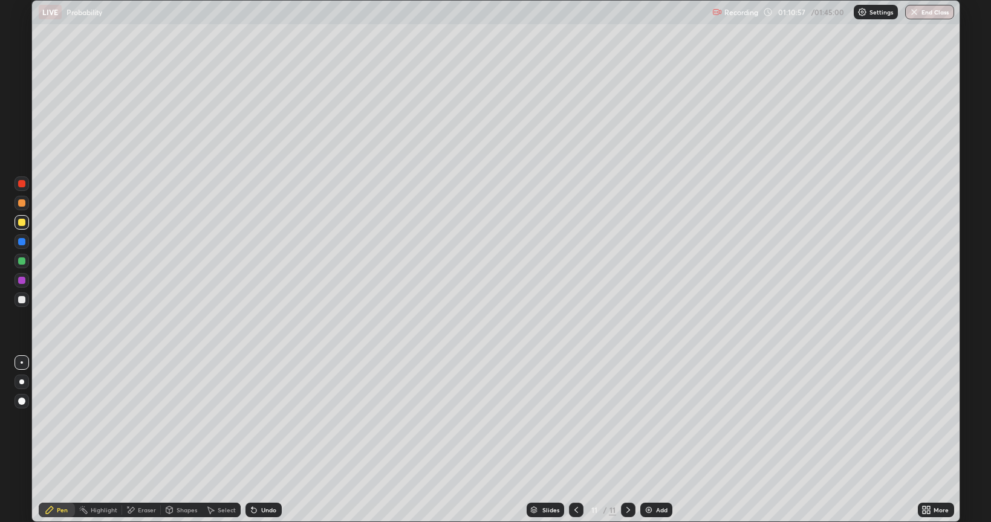
click at [22, 299] on div at bounding box center [21, 299] width 7 height 7
click at [259, 440] on div "Undo" at bounding box center [264, 510] width 36 height 15
click at [263, 440] on div "Undo" at bounding box center [268, 510] width 15 height 6
click at [261, 440] on div "Undo" at bounding box center [264, 510] width 36 height 15
click at [264, 440] on div "Undo" at bounding box center [264, 510] width 36 height 15
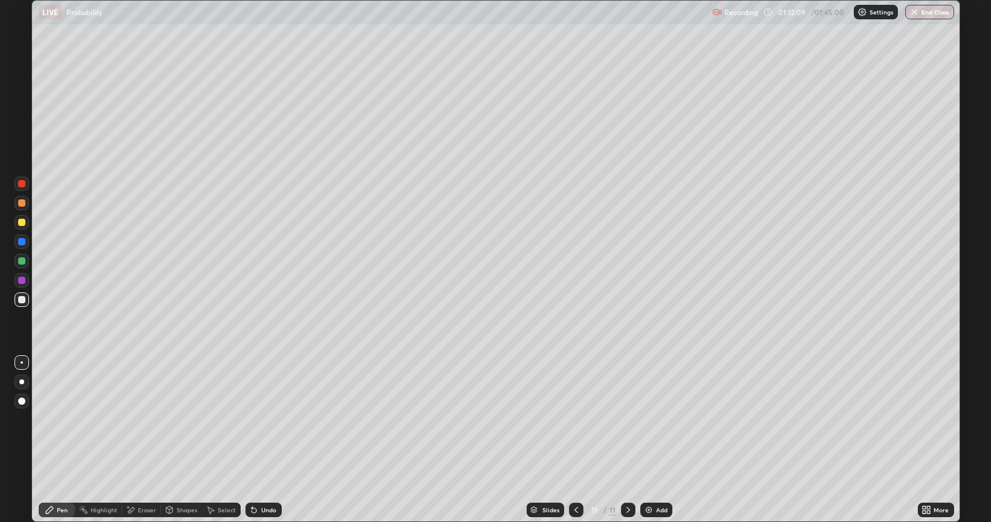
click at [22, 221] on div at bounding box center [21, 222] width 7 height 7
click at [27, 299] on div at bounding box center [22, 300] width 15 height 15
click at [919, 5] on button "End Class" at bounding box center [929, 12] width 49 height 15
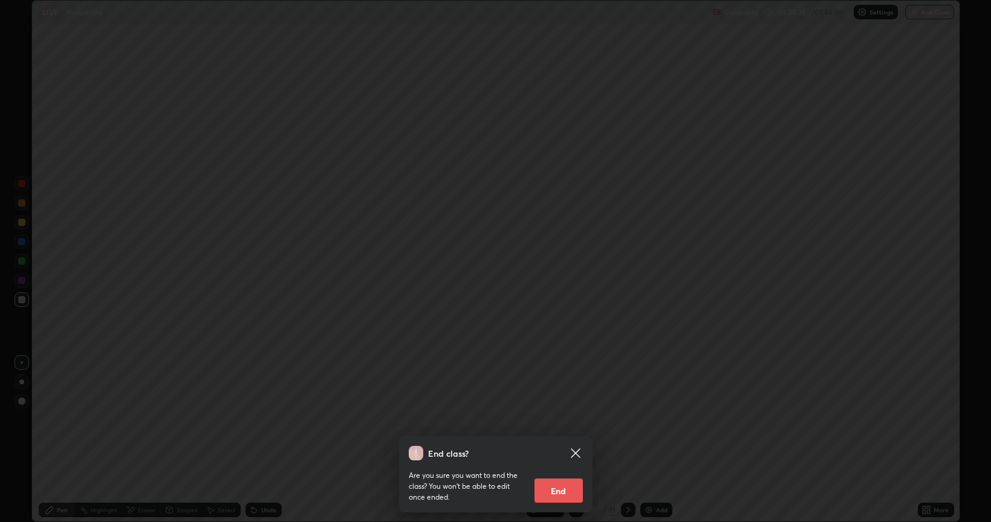
click at [569, 440] on button "End" at bounding box center [559, 491] width 48 height 24
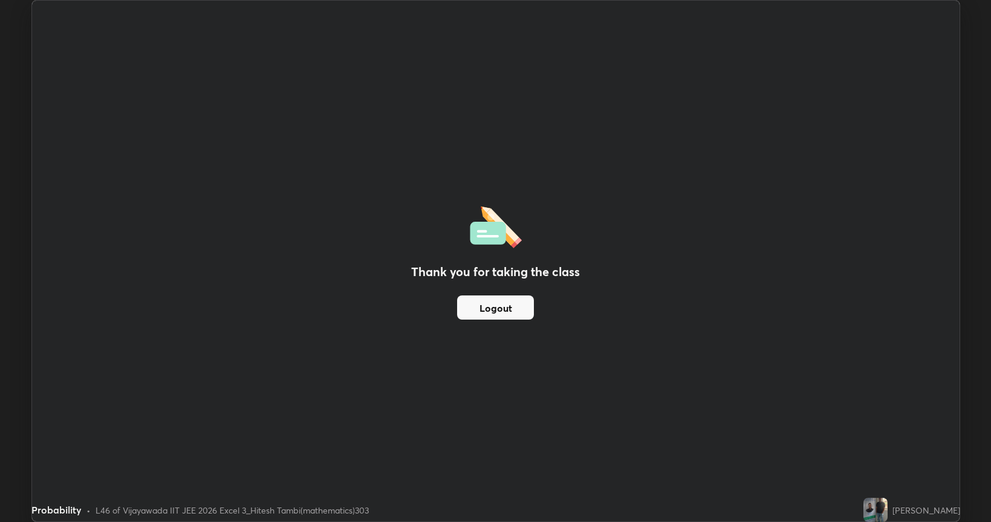
click at [498, 303] on button "Logout" at bounding box center [495, 308] width 77 height 24
